Goal: Check status: Check status

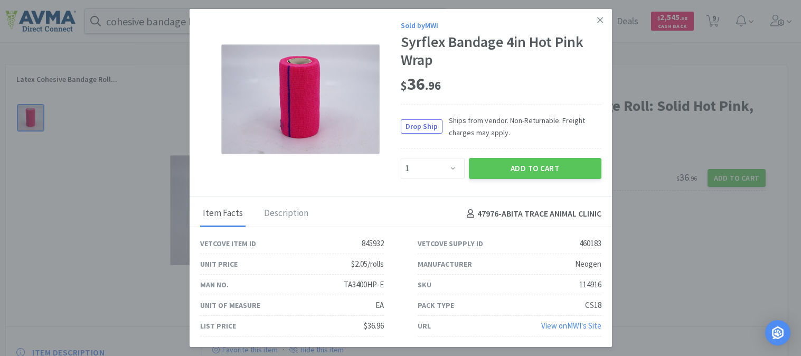
select select "1"
click at [602, 18] on icon at bounding box center [600, 19] width 6 height 9
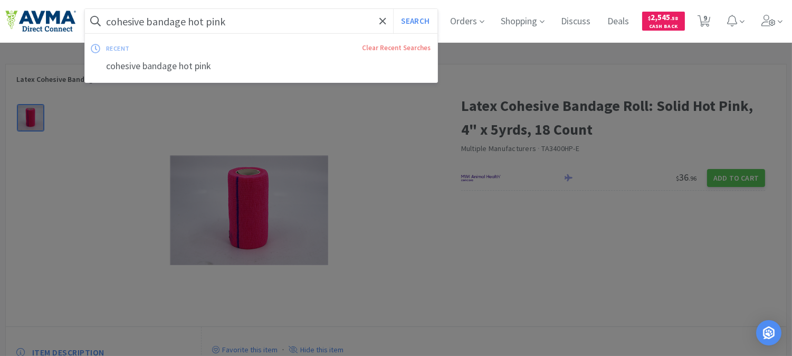
click at [265, 24] on input "cohesive bandage hot pink" at bounding box center [261, 21] width 353 height 24
paste input "078925693"
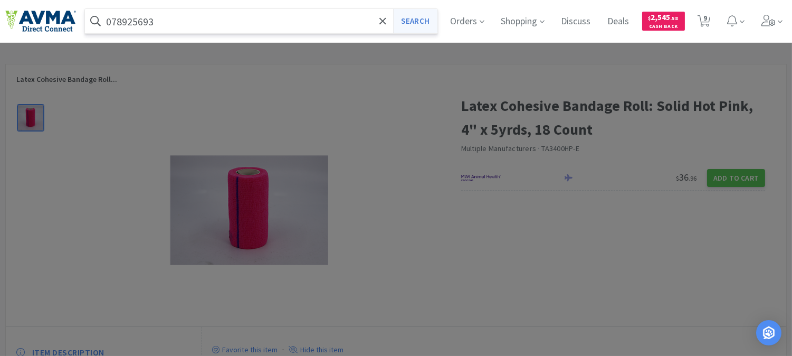
type input "078925693"
click at [429, 20] on button "Search" at bounding box center [415, 21] width 44 height 24
select select "2"
select select "1"
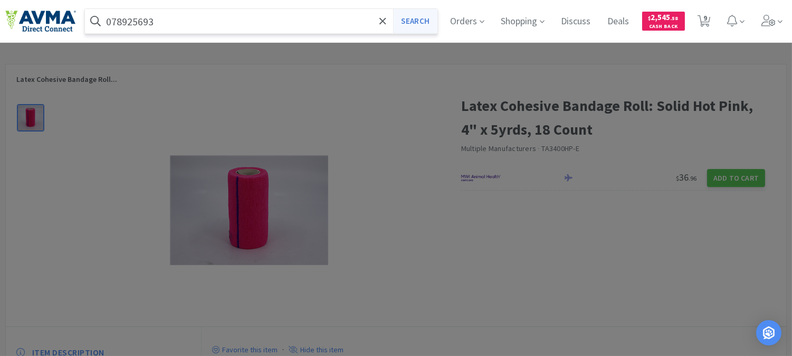
select select "24"
select select "12"
select select "3"
select select "8"
select select "3"
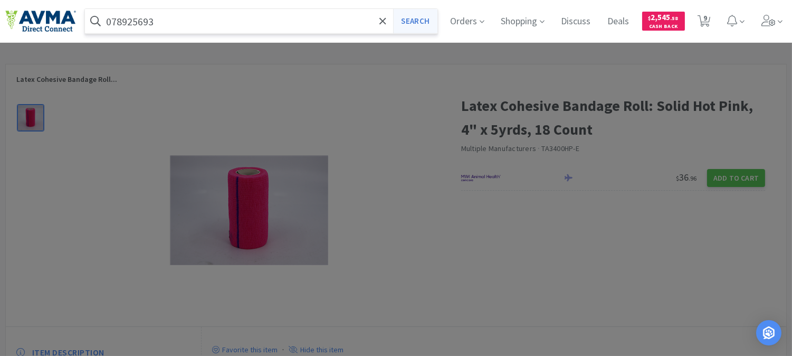
select select "1"
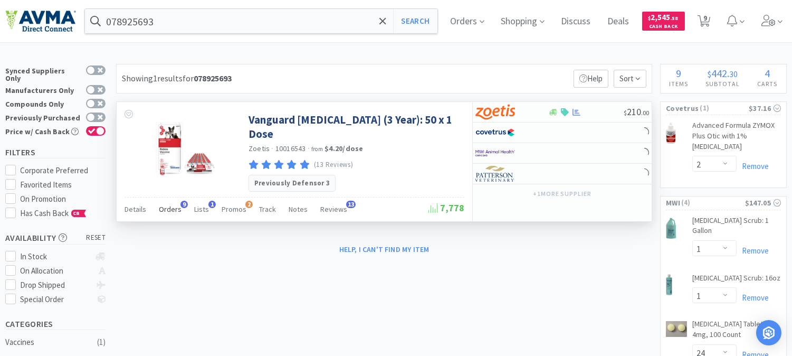
click at [178, 204] on span "Orders" at bounding box center [170, 208] width 23 height 9
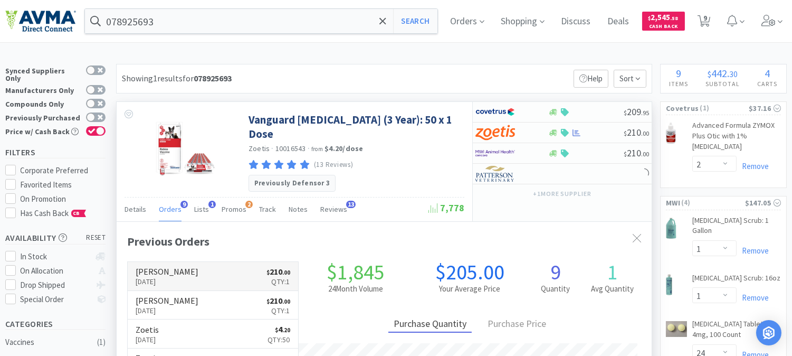
scroll to position [282, 535]
click at [192, 270] on link "[PERSON_NAME] [DATE] $ 210 . 00 Qty: 1" at bounding box center [213, 276] width 170 height 29
